Goal: Information Seeking & Learning: Find specific page/section

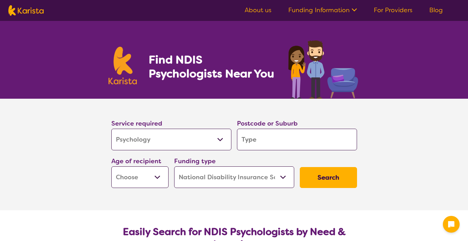
select select "Psychology"
select select "NDIS"
select select "Psychology"
select select "NDIS"
type input "3"
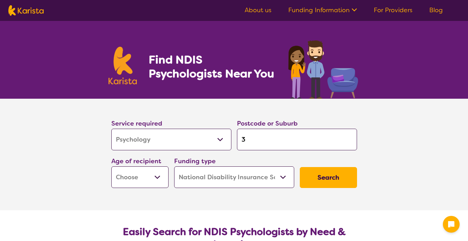
type input "3"
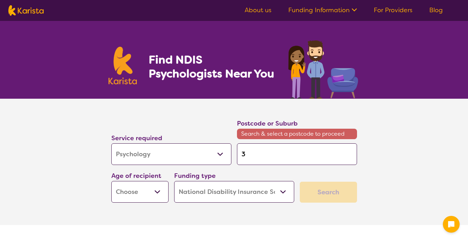
type input "30"
type input "306"
type input "3060"
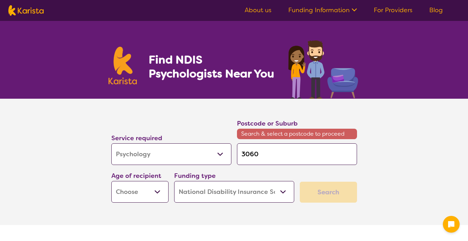
type input "3060"
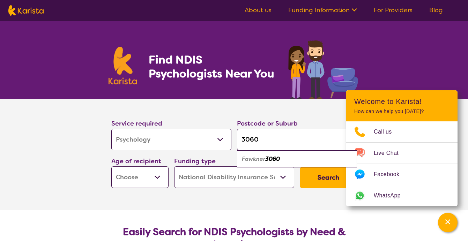
type input "3060"
click at [265, 159] on em "Fawkner" at bounding box center [253, 158] width 23 height 7
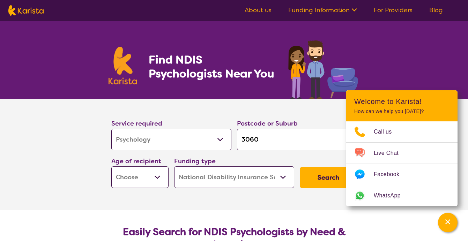
click at [164, 173] on select "Early Childhood - 0 to 9 Child - 10 to 11 Adolescent - 12 to 17 Adult - 18 to 6…" at bounding box center [139, 178] width 57 height 22
select select "CH"
click at [111, 167] on select "Early Childhood - 0 to 9 Child - 10 to 11 Adolescent - 12 to 17 Adult - 18 to 6…" at bounding box center [139, 178] width 57 height 22
select select "CH"
click at [197, 175] on select "Home Care Package (HCP) National Disability Insurance Scheme (NDIS) I don't know" at bounding box center [234, 178] width 120 height 22
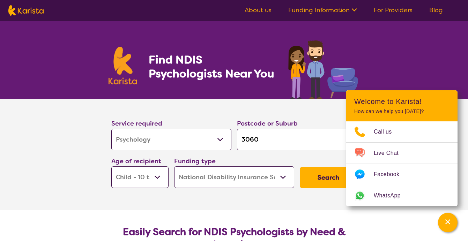
click at [174, 167] on select "Home Care Package (HCP) National Disability Insurance Scheme (NDIS) I don't know" at bounding box center [234, 178] width 120 height 22
click at [312, 175] on button "Search" at bounding box center [328, 177] width 57 height 21
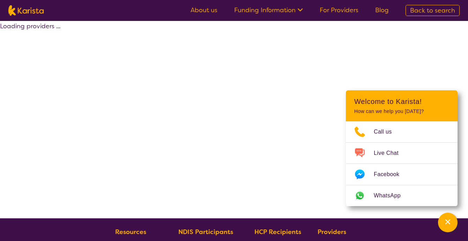
select select "by_score"
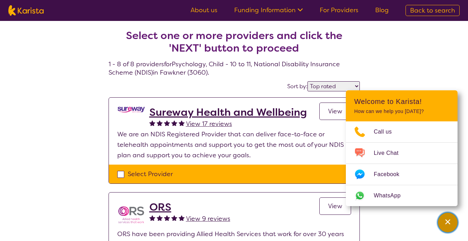
click at [448, 221] on icon "Channel Menu" at bounding box center [448, 222] width 7 height 7
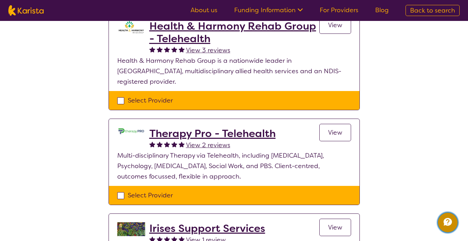
scroll to position [271, 0]
